Goal: Transaction & Acquisition: Purchase product/service

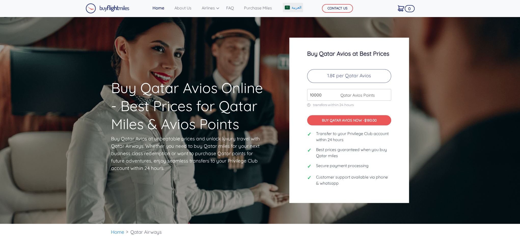
click at [295, 7] on span "العربية" at bounding box center [296, 7] width 10 height 5
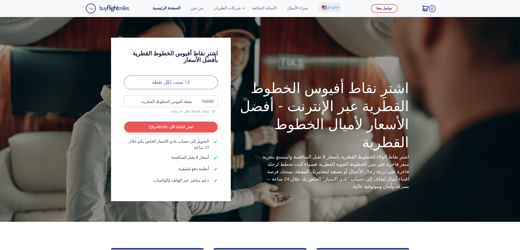
click at [322, 9] on img at bounding box center [324, 8] width 5 height 4
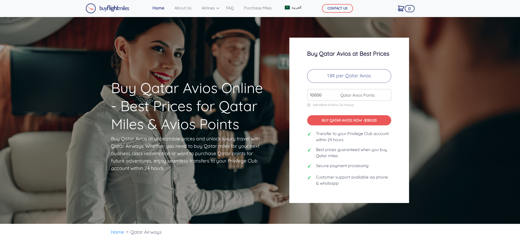
drag, startPoint x: 327, startPoint y: 95, endPoint x: 270, endPoint y: 95, distance: 56.8
click at [270, 95] on div "Buy Qatar Avios Online - Best Prices for Qatar Miles & Avios Points Buy Qatar A…" at bounding box center [259, 121] width 305 height 166
click at [331, 94] on input "10000" at bounding box center [349, 95] width 84 height 12
click at [255, 96] on div "Buy Qatar Avios Online - Best Prices for Qatar Miles & Avios Points Buy Qatar A…" at bounding box center [259, 121] width 305 height 166
type input "300000"
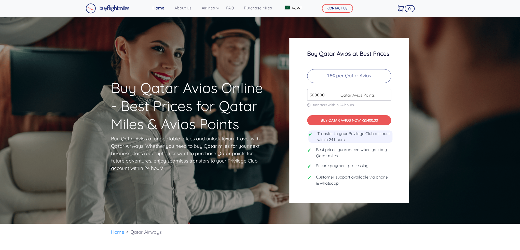
click at [364, 141] on span "Transfer to your Privilege Club account within 24 hours" at bounding box center [354, 137] width 75 height 12
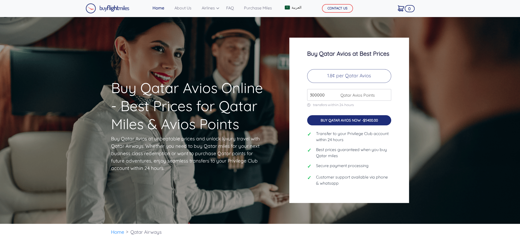
click at [367, 122] on span "$5400.00" at bounding box center [370, 120] width 15 height 5
